Goal: Find specific page/section: Find specific page/section

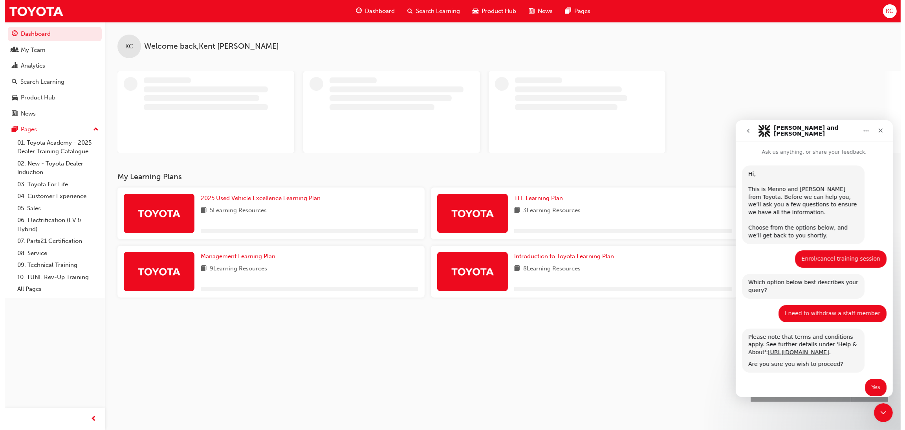
scroll to position [352, 0]
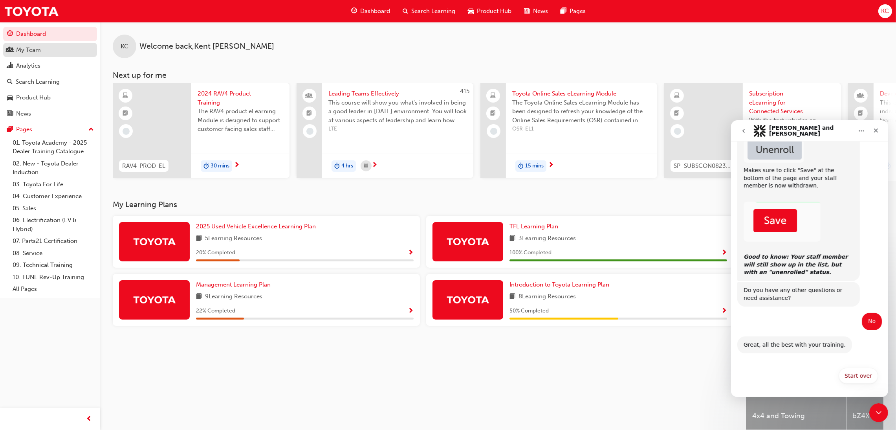
click at [26, 52] on div "My Team" at bounding box center [28, 50] width 25 height 9
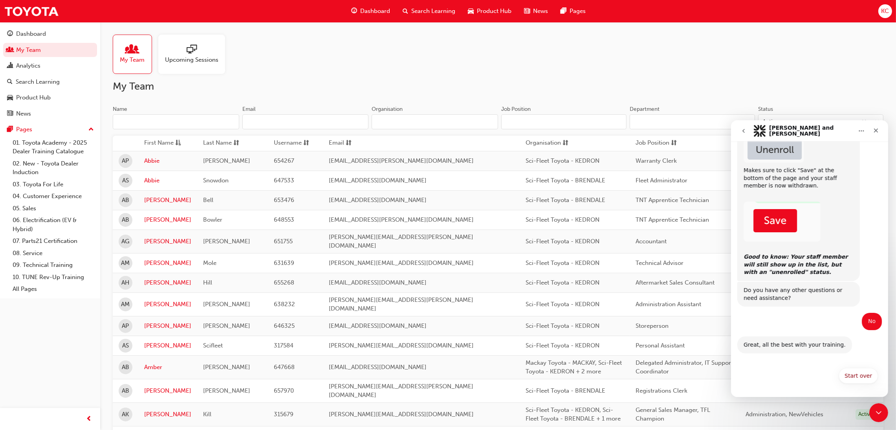
click at [183, 115] on input "Name" at bounding box center [176, 121] width 126 height 15
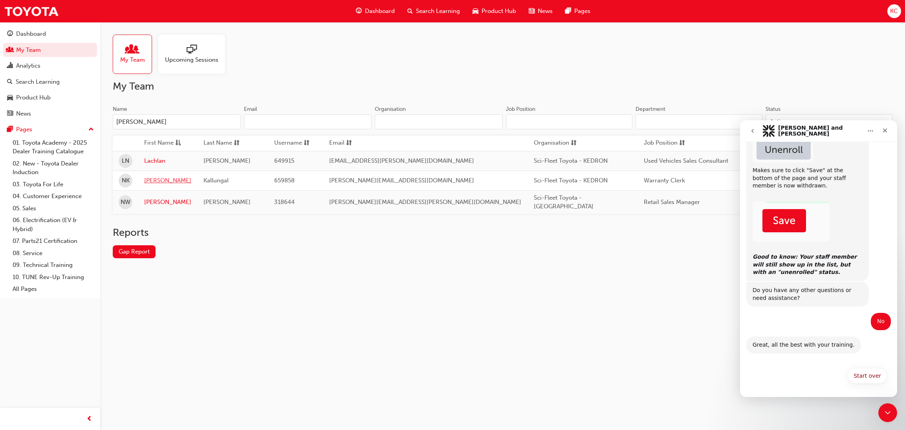
type input "[PERSON_NAME]"
click at [152, 179] on link "[PERSON_NAME]" at bounding box center [167, 180] width 47 height 9
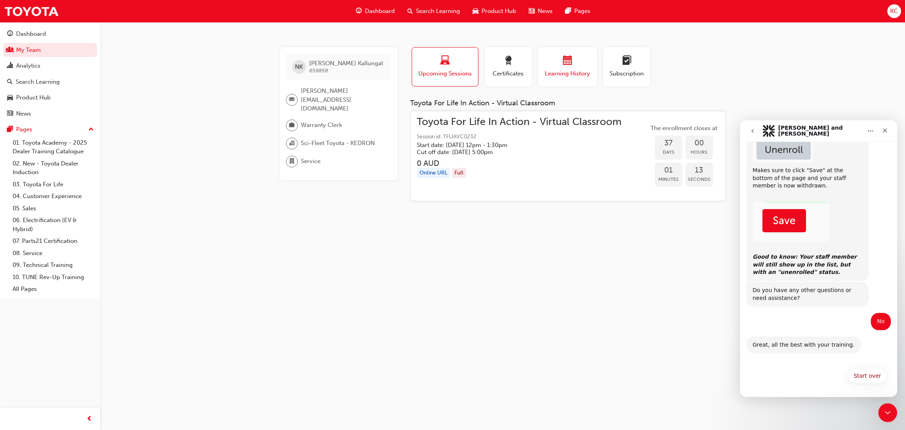
click at [565, 66] on span "calendar-icon" at bounding box center [567, 61] width 9 height 11
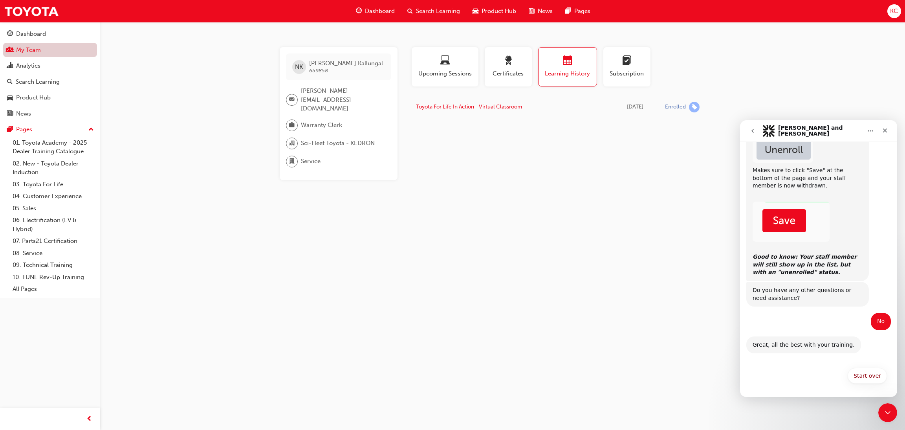
drag, startPoint x: 30, startPoint y: 49, endPoint x: 34, endPoint y: 52, distance: 4.8
click at [30, 50] on link "My Team" at bounding box center [50, 50] width 94 height 15
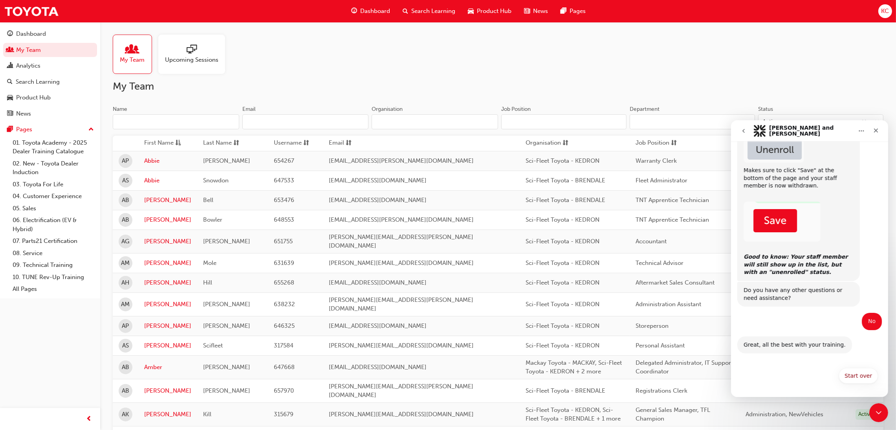
click at [159, 121] on input "Name" at bounding box center [176, 121] width 126 height 15
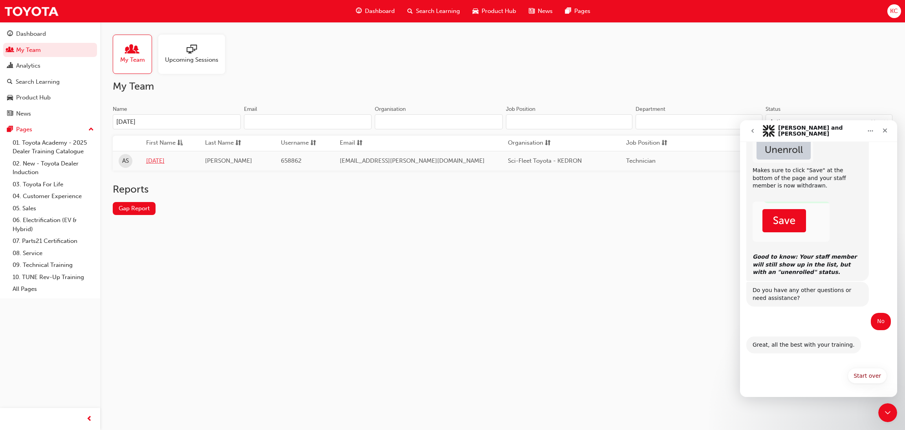
type input "[DATE]"
click at [165, 161] on link "[DATE]" at bounding box center [169, 160] width 47 height 9
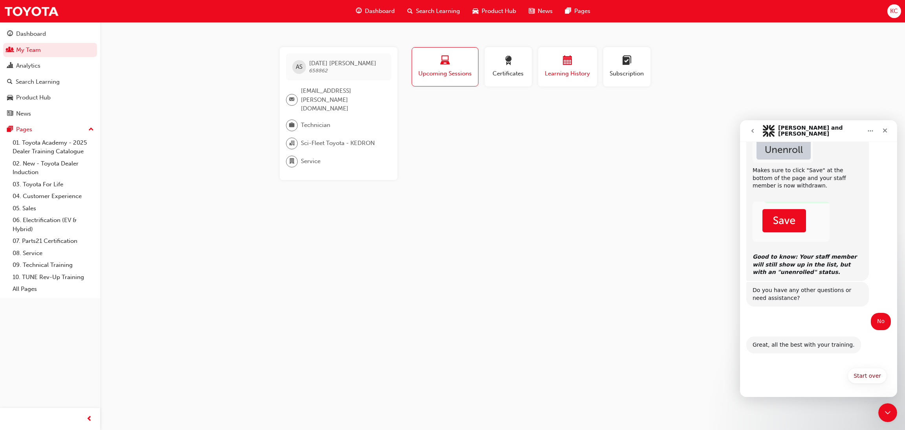
click at [570, 71] on span "Learning History" at bounding box center [567, 73] width 47 height 9
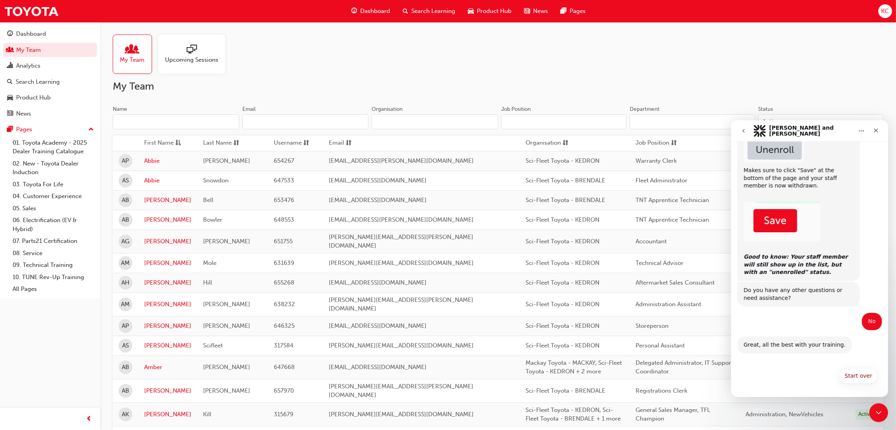
click at [151, 121] on input "Name" at bounding box center [176, 121] width 126 height 15
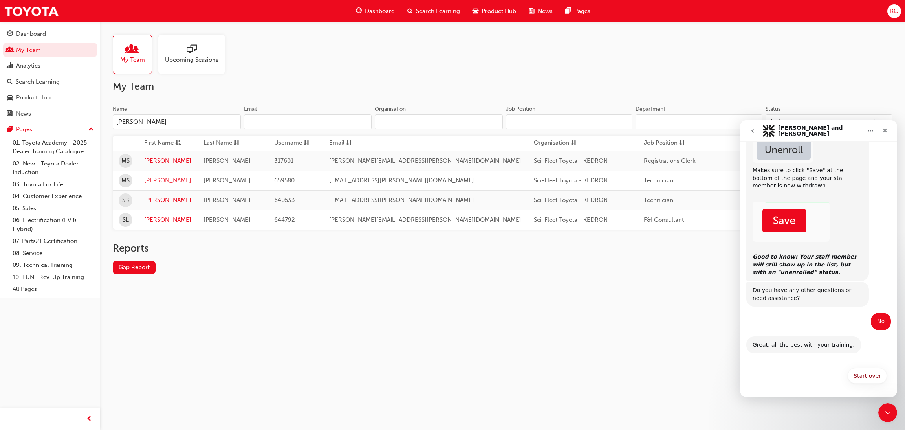
type input "[PERSON_NAME]"
click at [161, 180] on link "[PERSON_NAME]" at bounding box center [167, 180] width 47 height 9
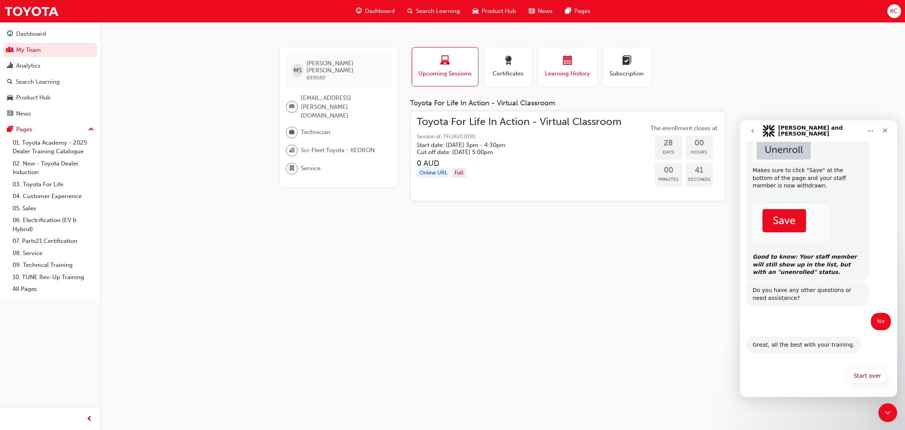
click at [571, 73] on span "Learning History" at bounding box center [567, 73] width 47 height 9
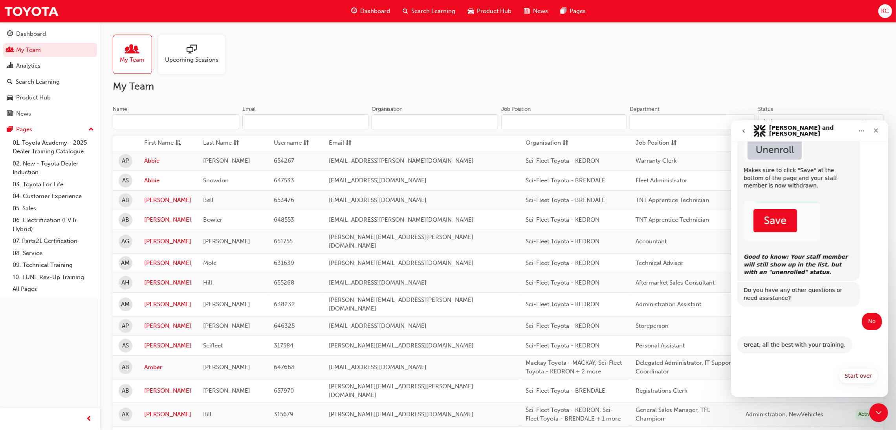
click at [183, 119] on input "Name" at bounding box center [176, 121] width 126 height 15
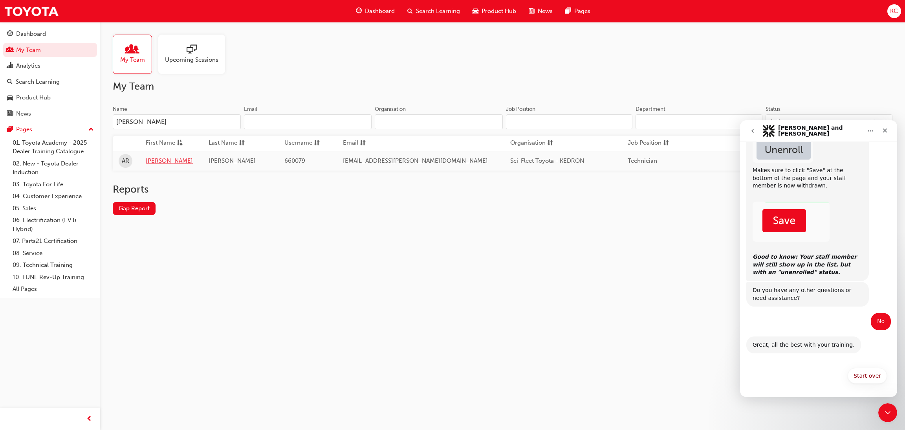
type input "[PERSON_NAME]"
click at [159, 161] on link "[PERSON_NAME]" at bounding box center [171, 160] width 51 height 9
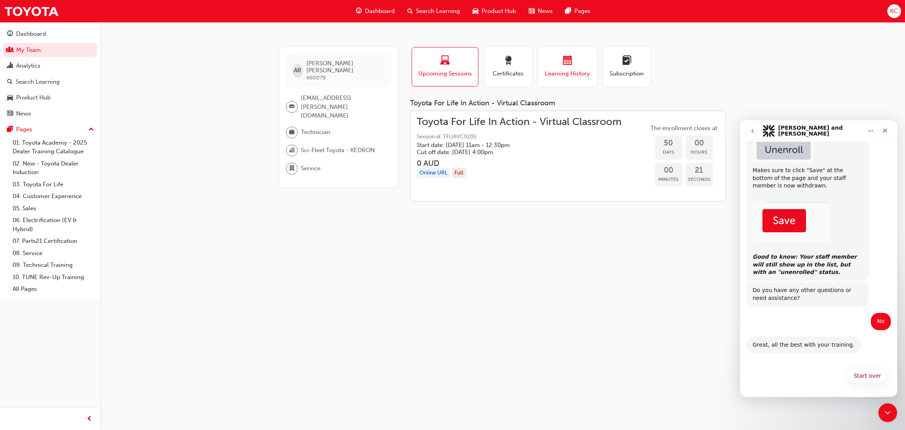
click at [561, 73] on span "Learning History" at bounding box center [567, 73] width 47 height 9
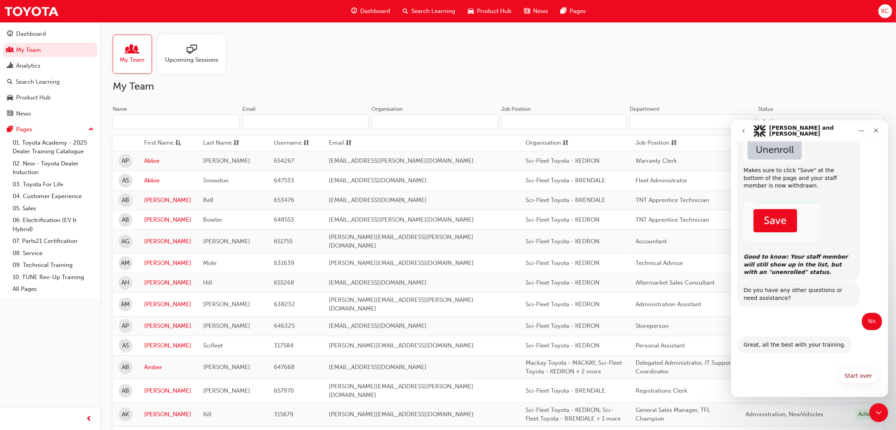
click at [160, 122] on input "Name" at bounding box center [176, 121] width 126 height 15
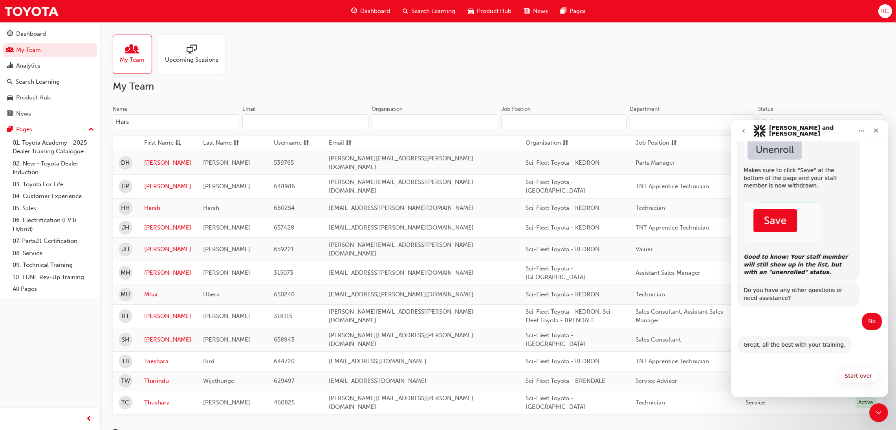
type input "Harsh"
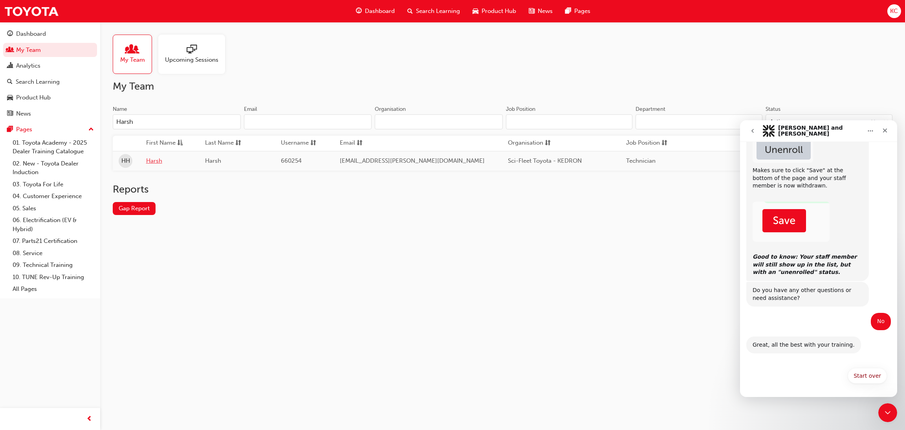
click at [154, 161] on link "Harsh" at bounding box center [169, 160] width 47 height 9
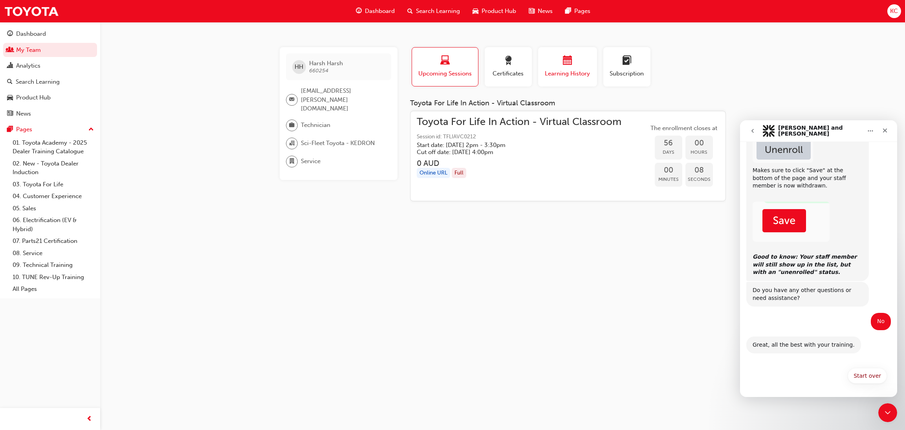
click at [557, 66] on div "button" at bounding box center [567, 62] width 47 height 12
